Goal: Task Accomplishment & Management: Complete application form

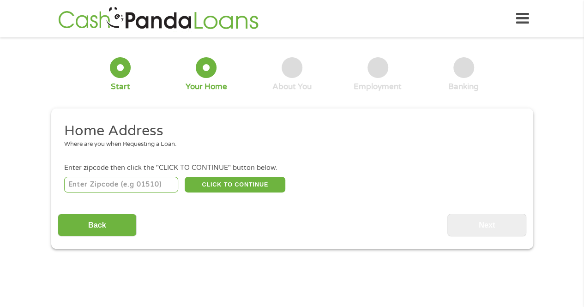
click at [79, 191] on input "number" at bounding box center [121, 185] width 114 height 16
type input "45252"
click at [220, 178] on button "CLICK TO CONTINUE" at bounding box center [235, 185] width 101 height 16
type input "45252"
type input "[GEOGRAPHIC_DATA]"
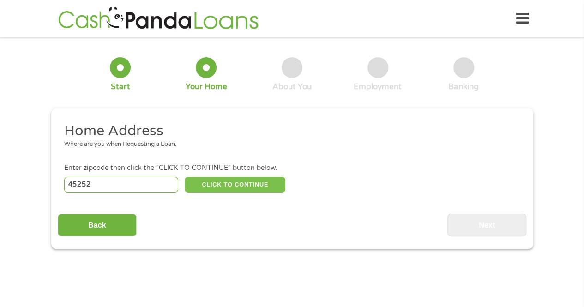
select select "[US_STATE]"
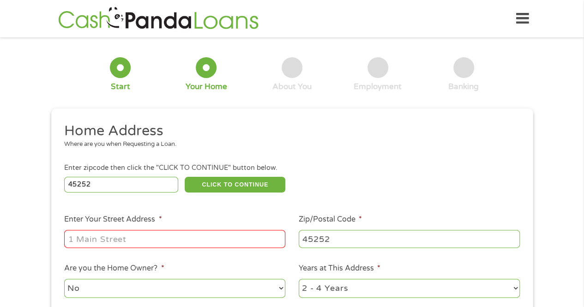
click at [174, 242] on input "Enter Your Street Address *" at bounding box center [174, 239] width 221 height 18
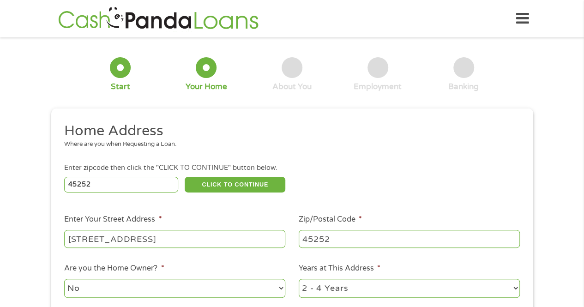
type input "[STREET_ADDRESS]"
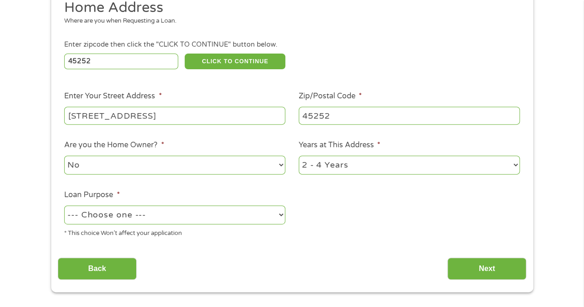
scroll to position [139, 0]
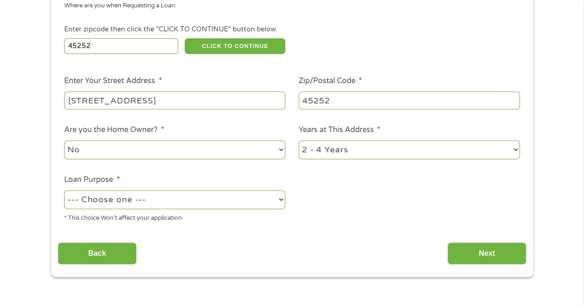
click at [116, 148] on select "No Yes" at bounding box center [174, 149] width 221 height 19
select select "yes"
click at [64, 141] on select "No Yes" at bounding box center [174, 149] width 221 height 19
click at [316, 150] on select "1 Year or less 1 - 2 Years 2 - 4 Years Over 4 Years" at bounding box center [409, 149] width 221 height 19
select select "60months"
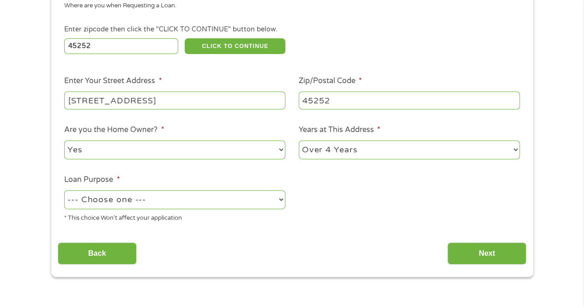
click at [299, 141] on select "1 Year or less 1 - 2 Years 2 - 4 Years Over 4 Years" at bounding box center [409, 149] width 221 height 19
click at [184, 196] on select "--- Choose one --- Pay Bills Debt Consolidation Home Improvement Major Purchase…" at bounding box center [174, 199] width 221 height 19
select select "paybills"
click at [64, 191] on select "--- Choose one --- Pay Bills Debt Consolidation Home Improvement Major Purchase…" at bounding box center [174, 199] width 221 height 19
click at [480, 257] on input "Next" at bounding box center [487, 254] width 79 height 23
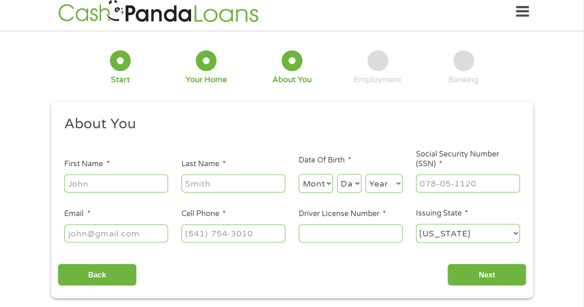
scroll to position [0, 0]
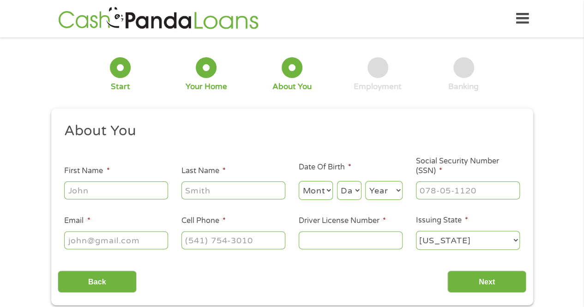
click at [111, 182] on input "First Name *" at bounding box center [116, 191] width 104 height 18
type input "c"
type input "[PERSON_NAME]"
click at [329, 192] on select "Month 1 2 3 4 5 6 7 8 9 10 11 12" at bounding box center [316, 190] width 35 height 19
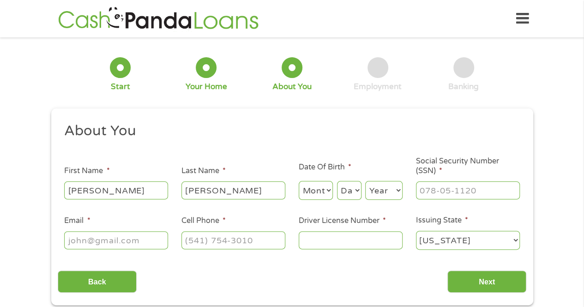
select select "8"
click at [299, 182] on select "Month 1 2 3 4 5 6 7 8 9 10 11 12" at bounding box center [316, 190] width 35 height 19
click at [355, 192] on select "Day 1 2 3 4 5 6 7 8 9 10 11 12 13 14 15 16 17 18 19 20 21 22 23 24 25 26 27 28 …" at bounding box center [349, 190] width 24 height 19
select select "13"
click at [337, 182] on select "Day 1 2 3 4 5 6 7 8 9 10 11 12 13 14 15 16 17 18 19 20 21 22 23 24 25 26 27 28 …" at bounding box center [349, 190] width 24 height 19
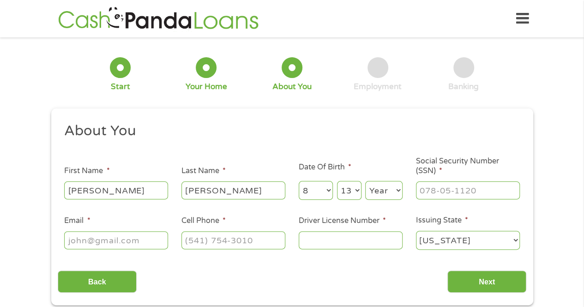
click at [378, 182] on select "Year [DATE] 2006 2005 2004 2003 2002 2001 2000 1999 1998 1997 1996 1995 1994 19…" at bounding box center [383, 190] width 37 height 19
select select "1981"
click at [365, 182] on select "Year [DATE] 2006 2005 2004 2003 2002 2001 2000 1999 1998 1997 1996 1995 1994 19…" at bounding box center [383, 190] width 37 height 19
click at [449, 190] on input "___-__-____" at bounding box center [468, 191] width 104 height 18
type input "277-78-6638"
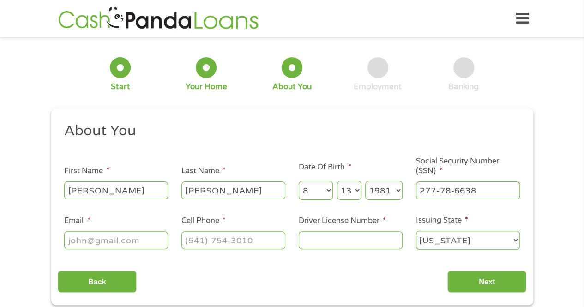
drag, startPoint x: 143, startPoint y: 253, endPoint x: 134, endPoint y: 241, distance: 15.2
click at [143, 252] on ul "About You This field is hidden when viewing the form Title * --- Choose one ---…" at bounding box center [292, 190] width 469 height 136
click at [134, 241] on input "Email *" at bounding box center [116, 240] width 104 height 18
type input "[EMAIL_ADDRESS][DOMAIN_NAME]"
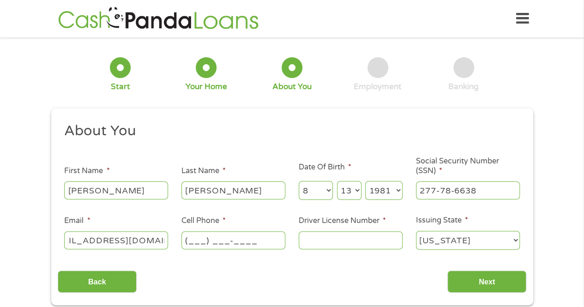
scroll to position [0, 0]
type input "[PHONE_NUMBER]"
click at [377, 246] on input "Driver License Number *" at bounding box center [351, 240] width 104 height 18
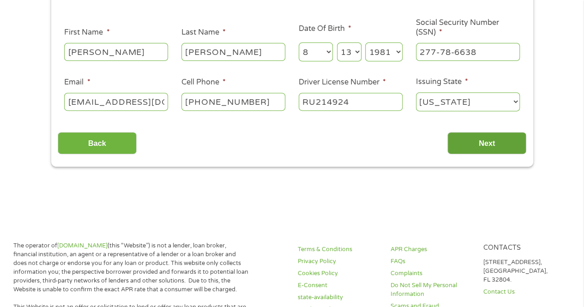
type input "RU214924"
click at [504, 140] on input "Next" at bounding box center [487, 143] width 79 height 23
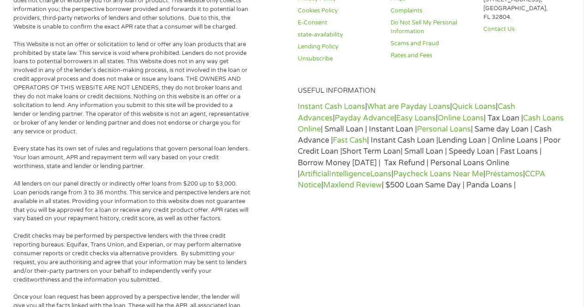
scroll to position [462, 0]
